Goal: Task Accomplishment & Management: Manage account settings

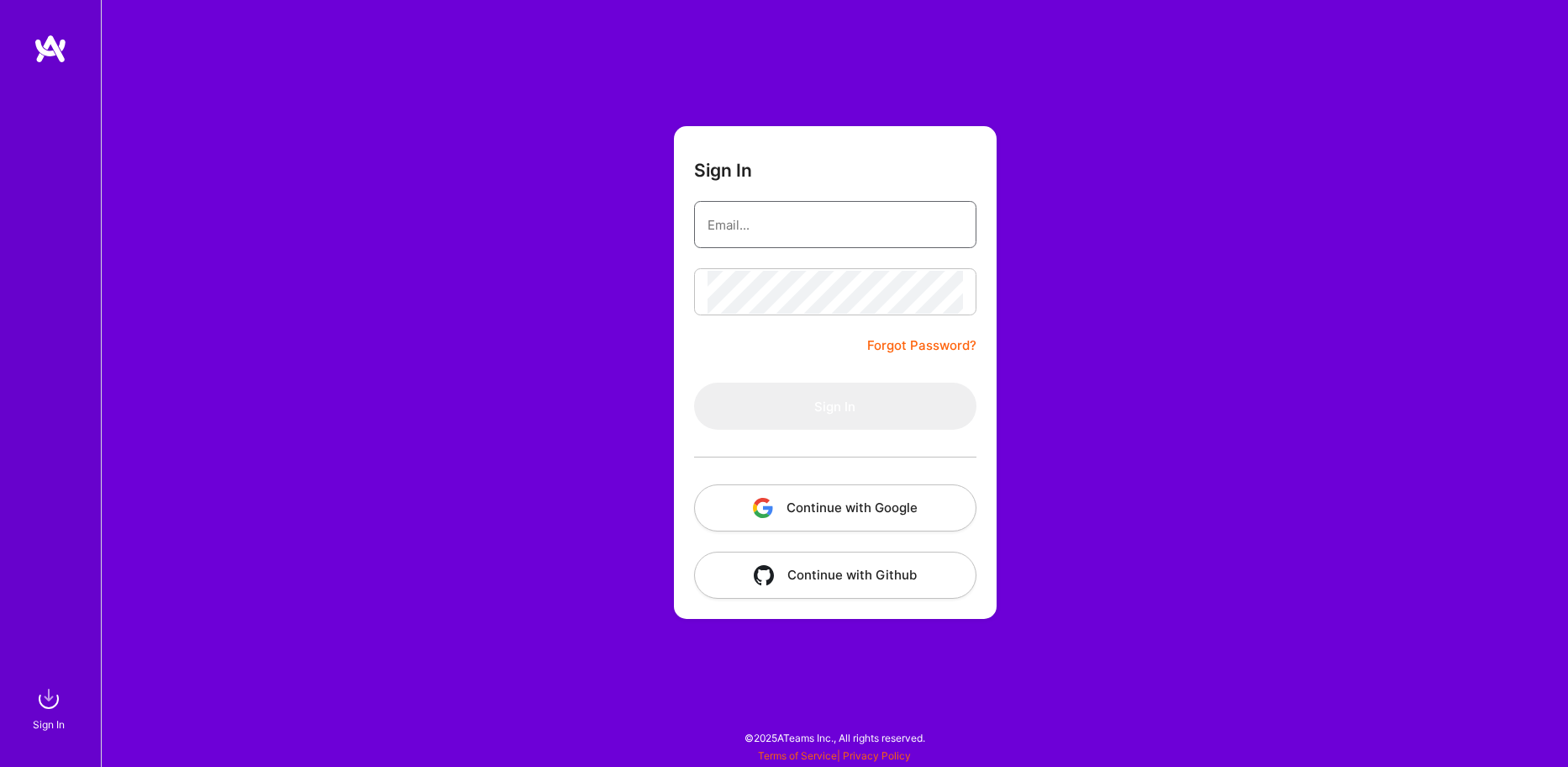
click at [812, 206] on input "email" at bounding box center [835, 224] width 256 height 43
click at [828, 502] on button "Continue with Google" at bounding box center [835, 508] width 283 height 47
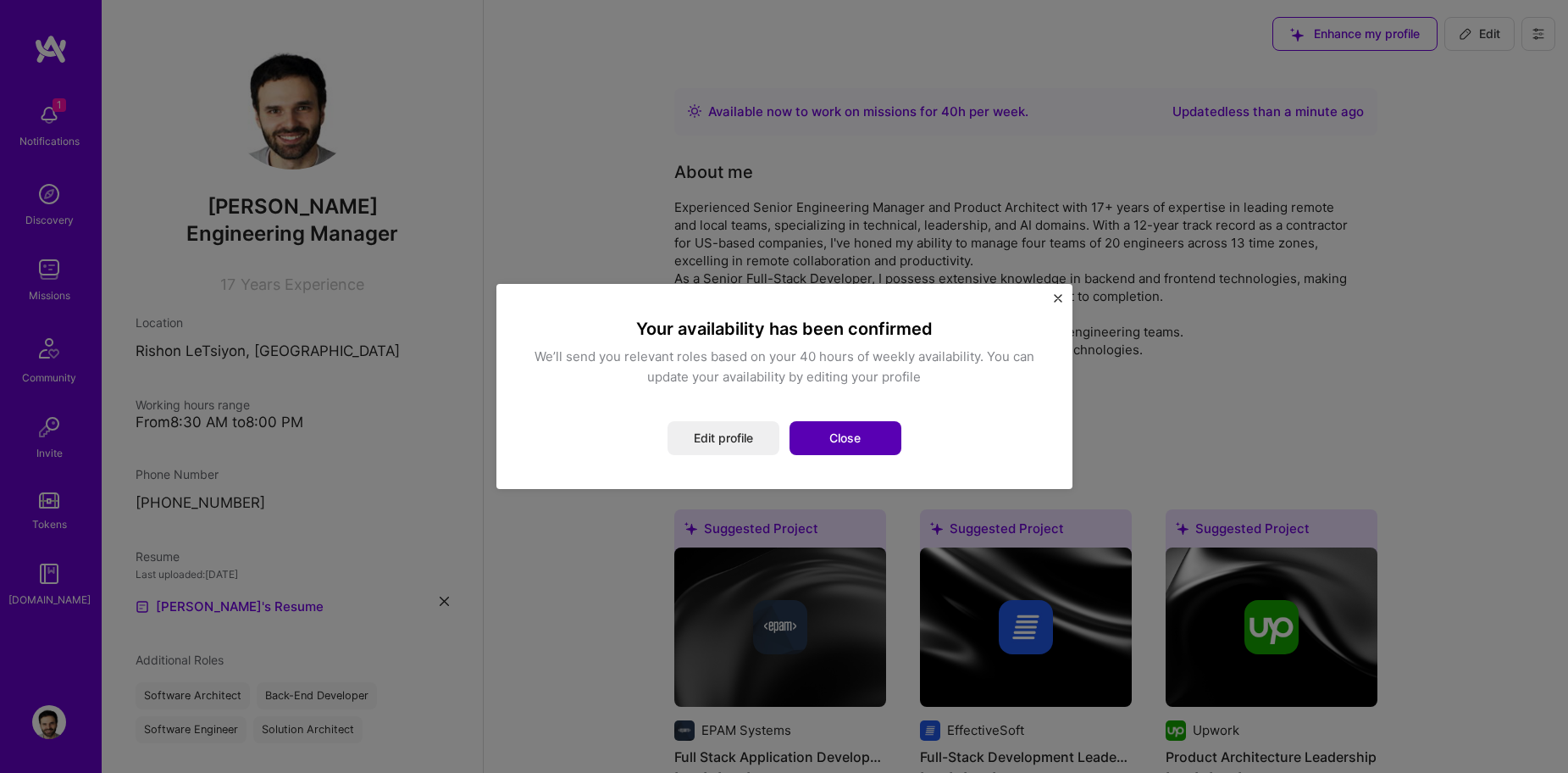
click at [874, 436] on button "Close" at bounding box center [846, 438] width 112 height 34
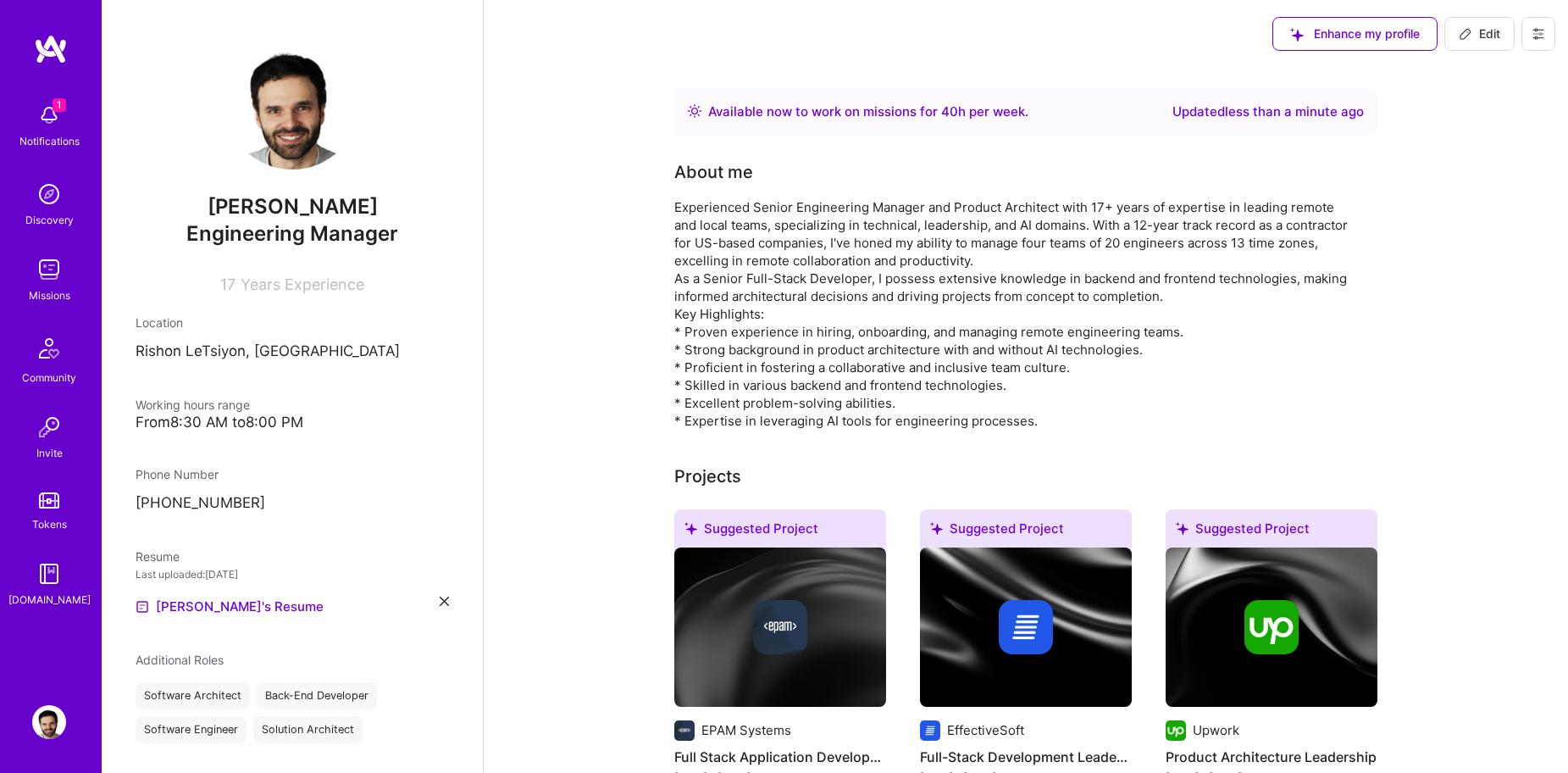
click at [46, 266] on img at bounding box center [49, 269] width 34 height 34
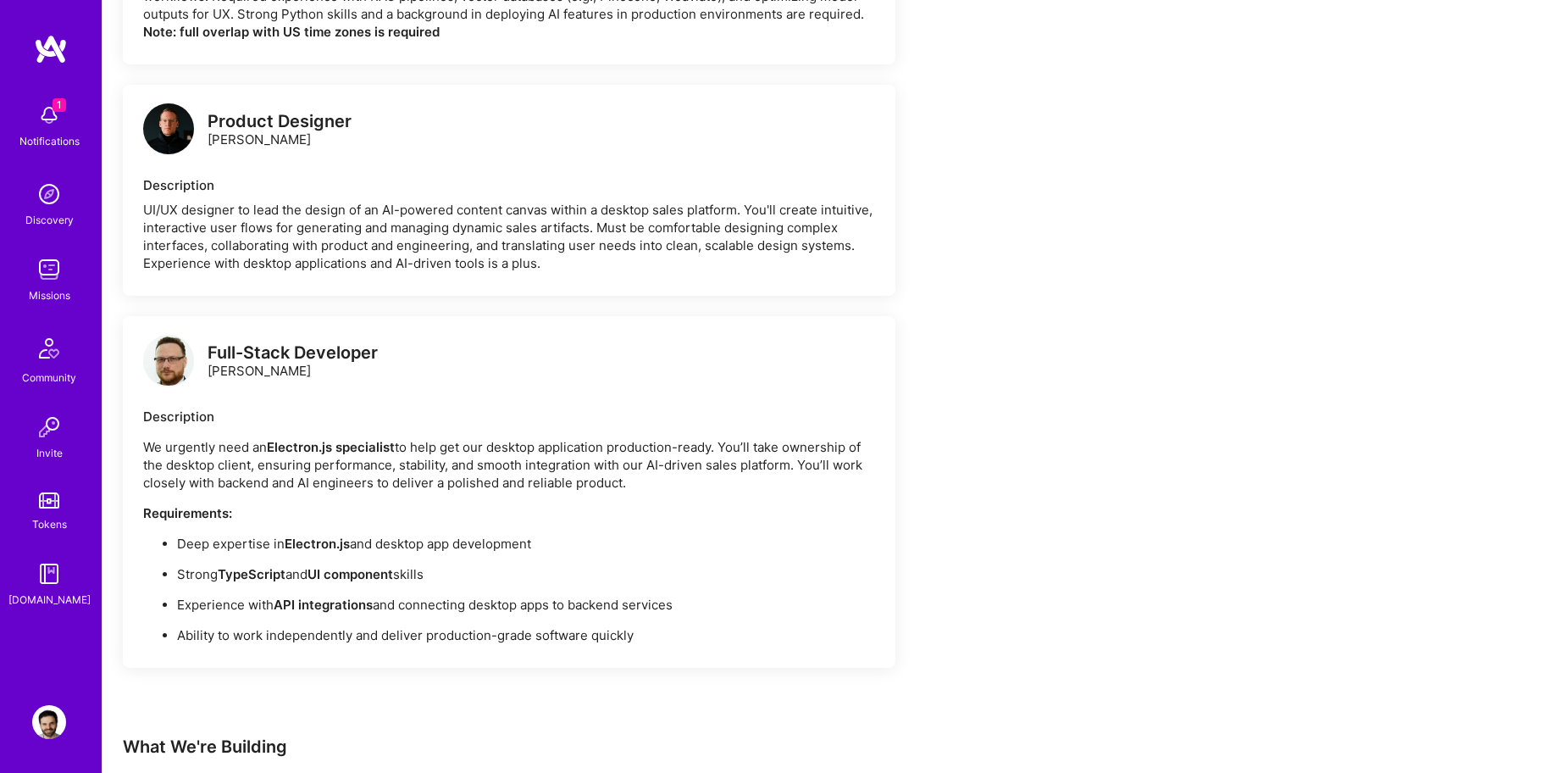
scroll to position [1356, 0]
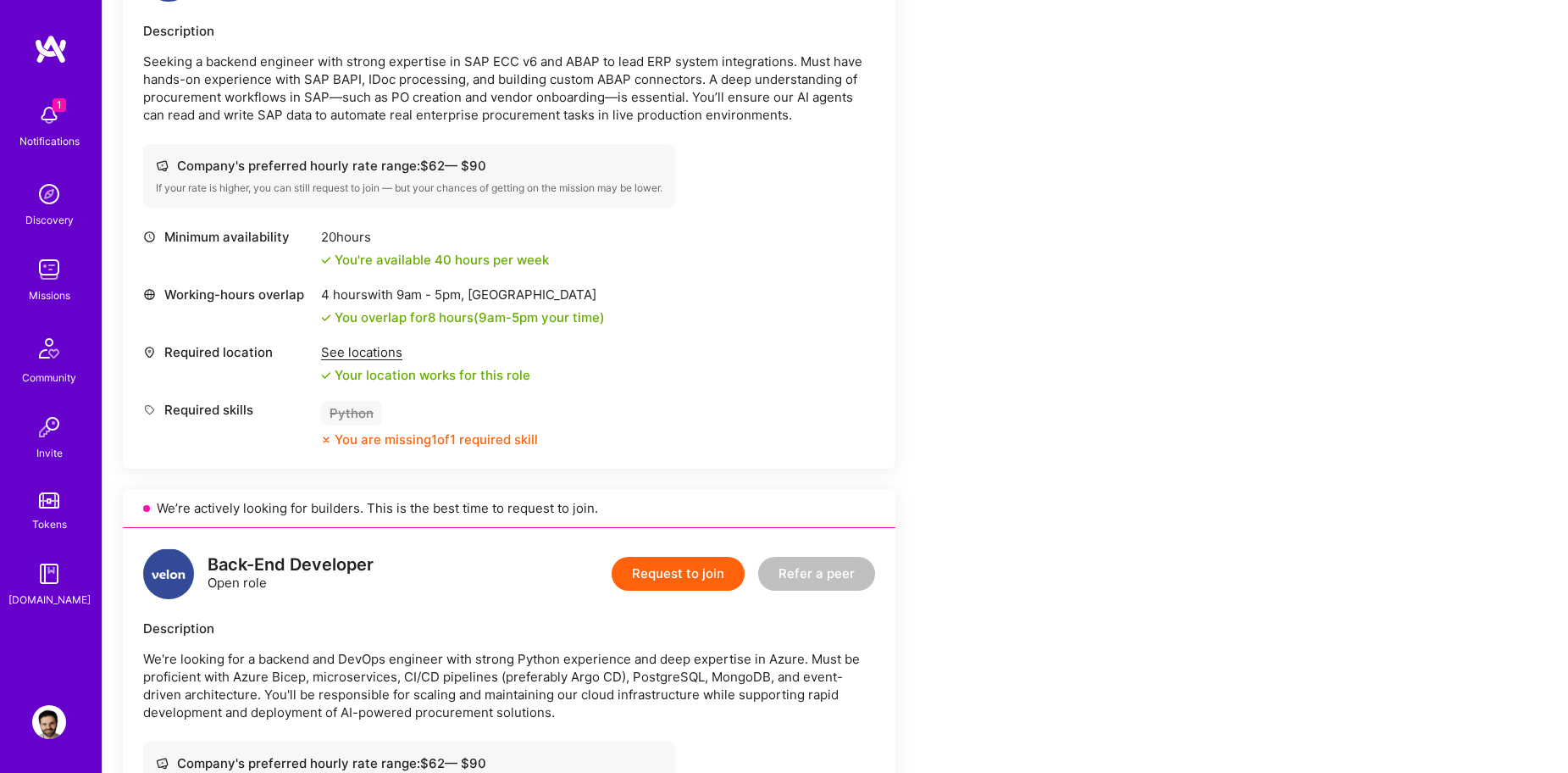
scroll to position [508, 0]
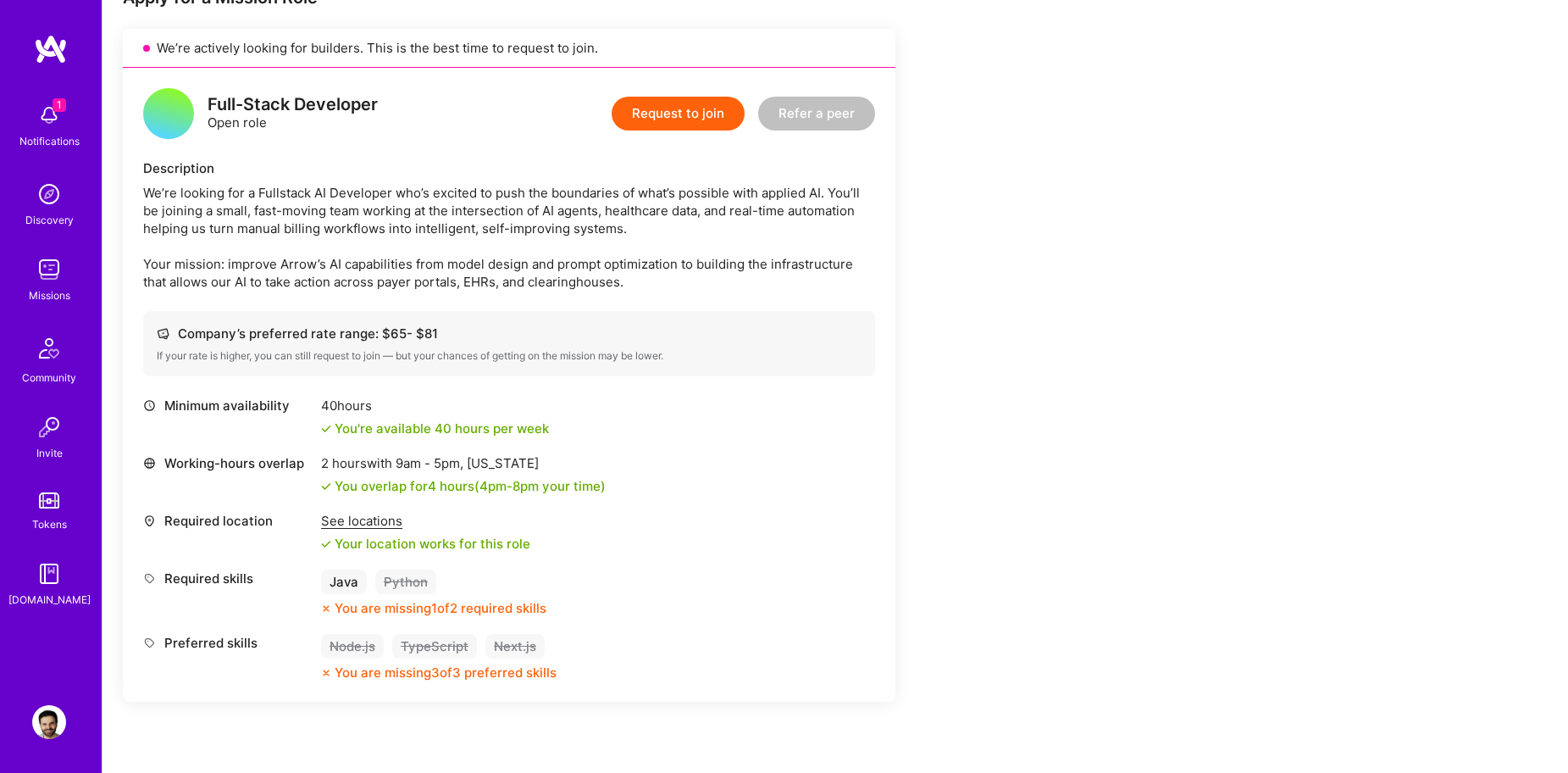
scroll to position [508, 0]
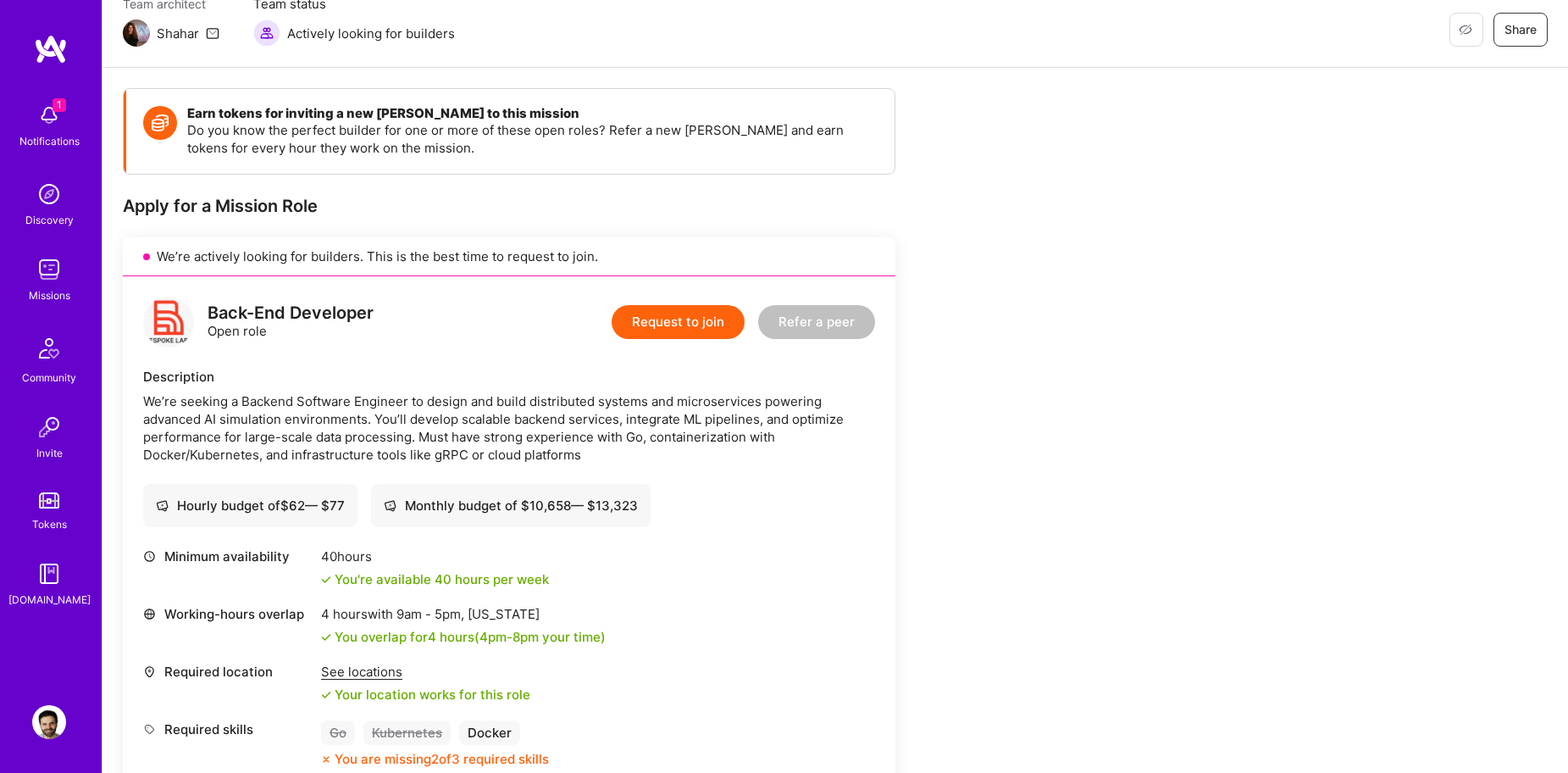
scroll to position [423, 0]
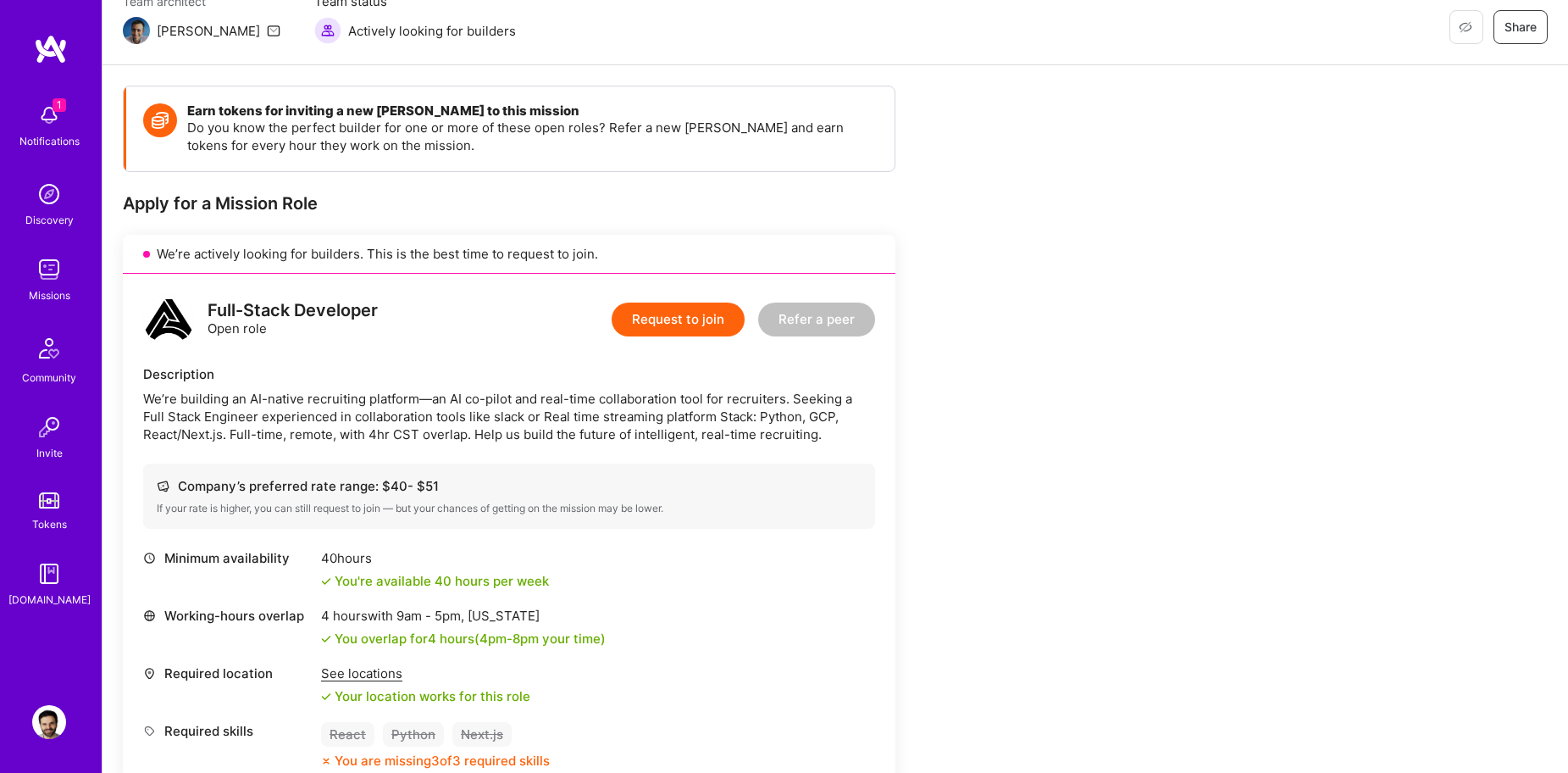
scroll to position [169, 0]
